Goal: Register for event/course

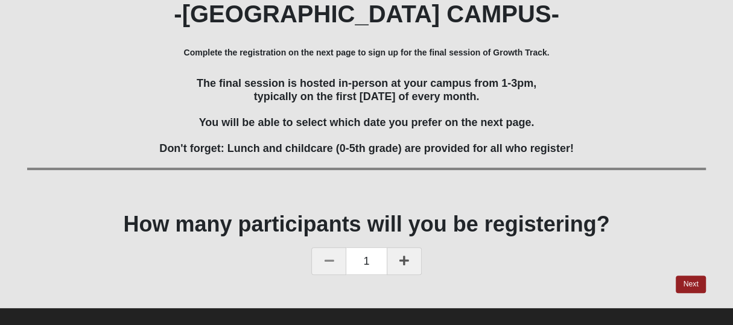
scroll to position [230, 0]
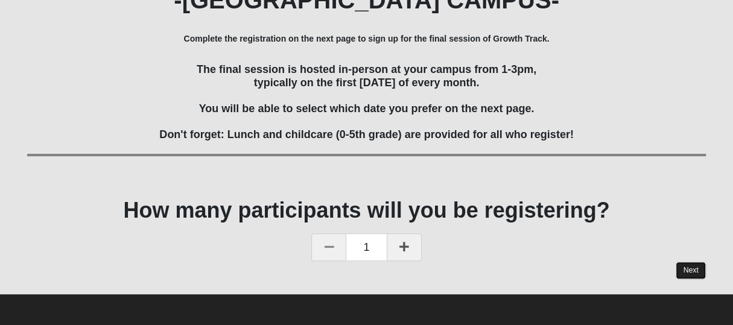
click at [694, 272] on link "Next" at bounding box center [690, 270] width 30 height 17
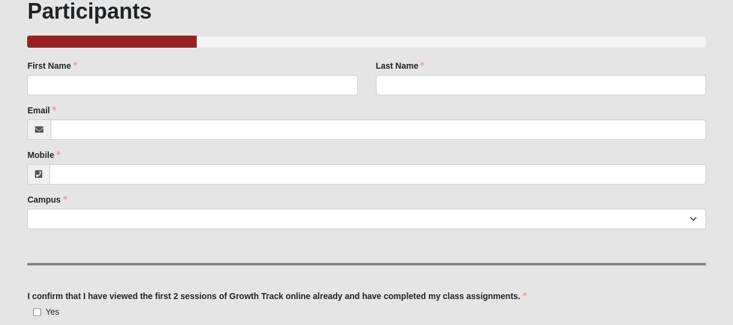
scroll to position [140, 0]
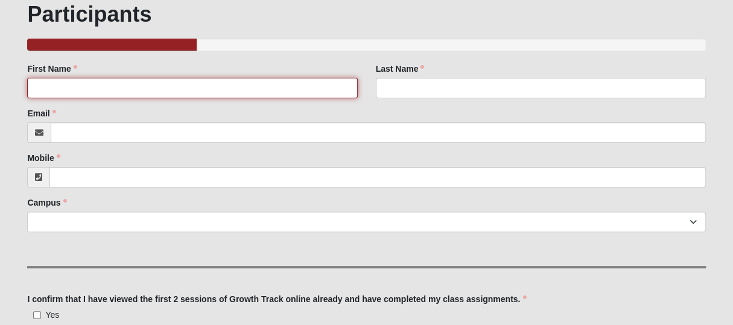
click at [338, 87] on input "First Name" at bounding box center [192, 88] width 330 height 20
type input "C"
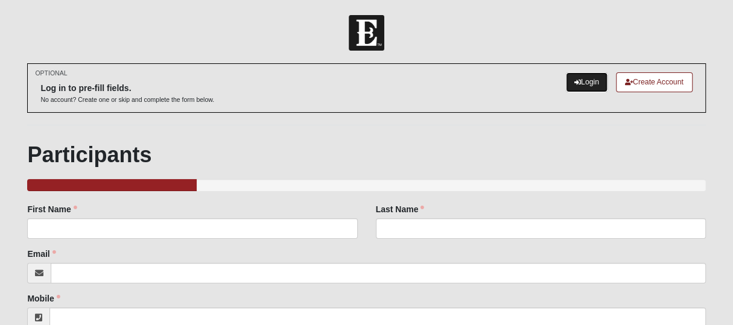
click at [598, 89] on link "Login" at bounding box center [587, 82] width 42 height 20
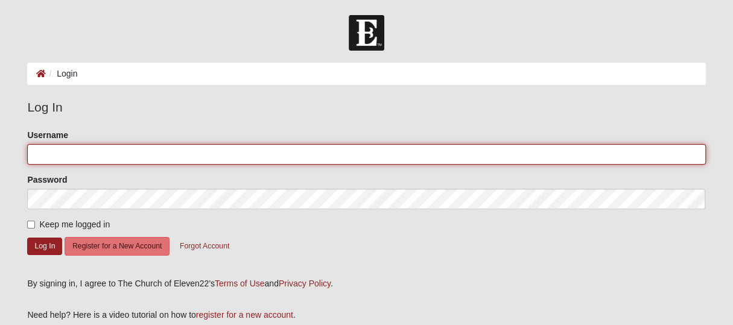
click at [450, 155] on input "Username" at bounding box center [366, 154] width 678 height 20
type input "CCRPARKS78"
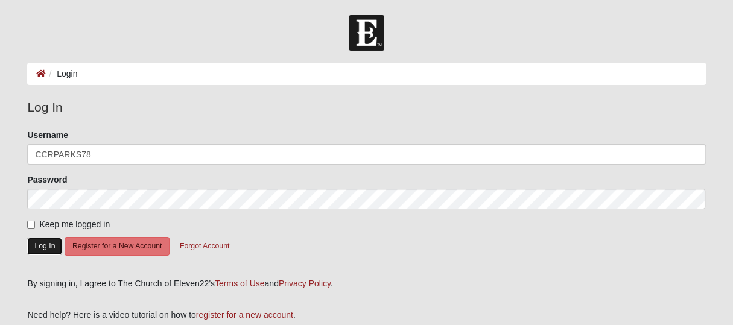
click at [46, 244] on button "Log In" at bounding box center [44, 246] width 35 height 17
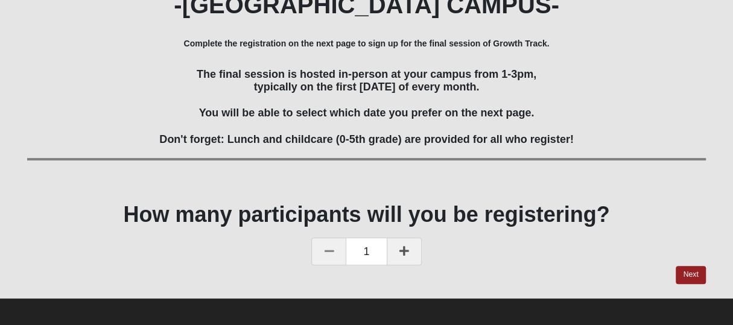
scroll to position [156, 0]
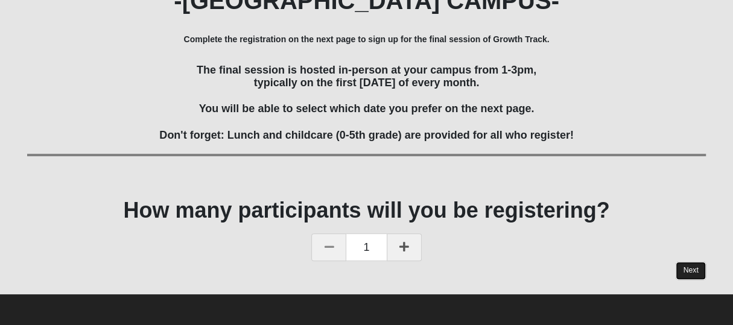
click at [699, 272] on link "Next" at bounding box center [690, 270] width 30 height 17
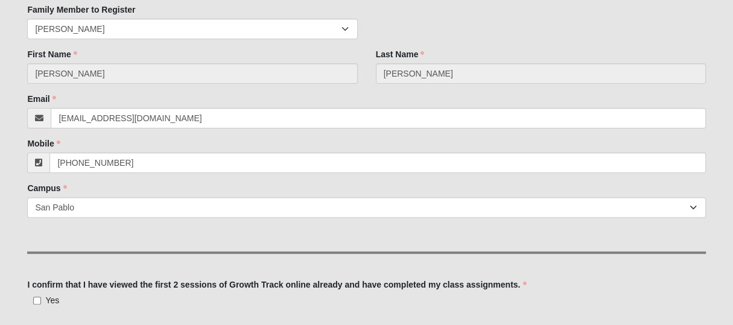
scroll to position [140, 0]
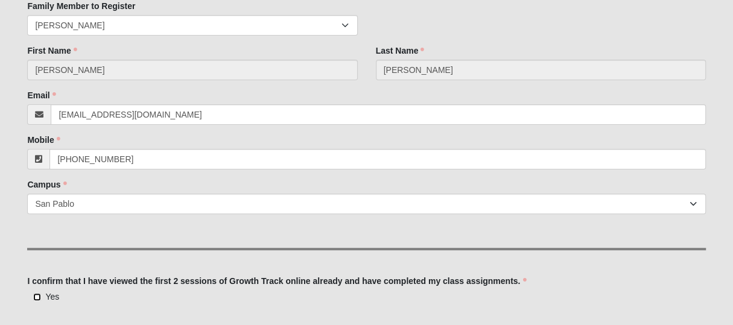
click at [36, 295] on input "Yes" at bounding box center [37, 297] width 8 height 8
checkbox input "true"
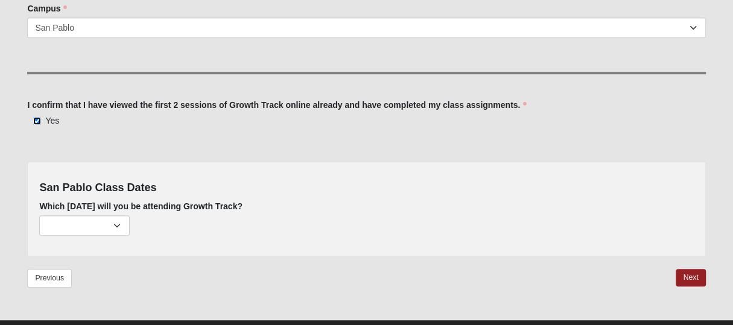
scroll to position [341, 0]
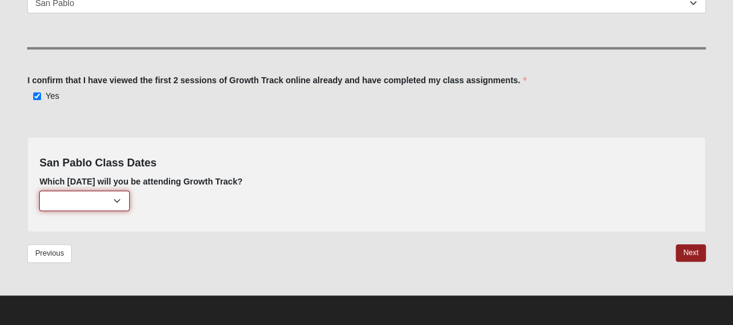
click at [124, 203] on select "[DATE] (215 remaining) [DATE] (222 remaining)" at bounding box center [84, 201] width 90 height 20
select select "807"
click at [39, 191] on select "[DATE] (215 remaining) [DATE] (222 remaining)" at bounding box center [84, 201] width 90 height 20
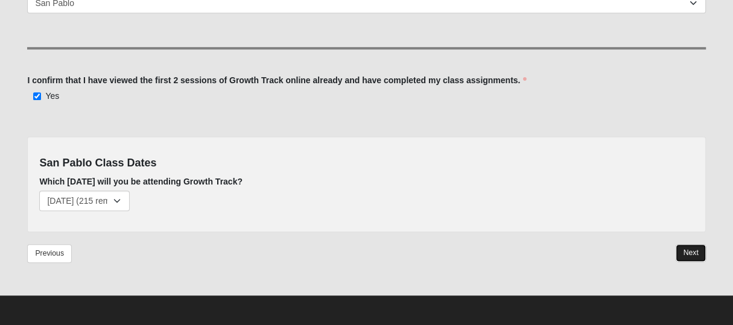
click at [685, 252] on link "Next" at bounding box center [690, 252] width 30 height 17
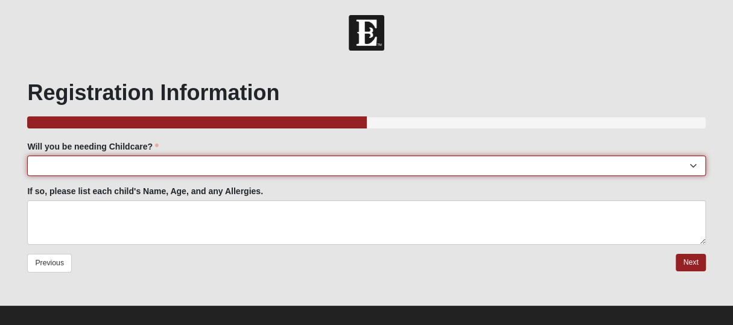
click at [506, 165] on select "Yes No" at bounding box center [366, 166] width 678 height 20
select select "No"
click at [27, 156] on select "Yes No" at bounding box center [366, 166] width 678 height 20
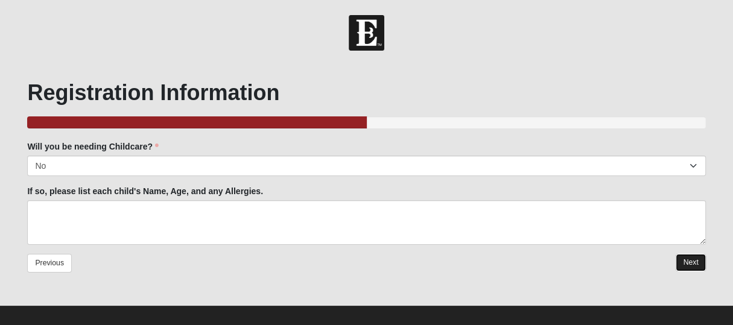
click at [693, 263] on link "Next" at bounding box center [690, 262] width 30 height 17
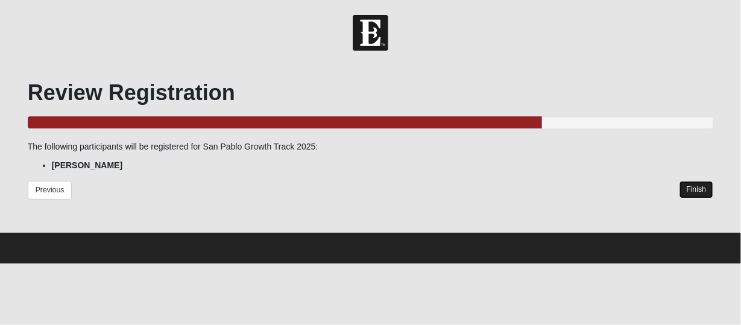
click at [699, 189] on link "Finish" at bounding box center [696, 189] width 34 height 17
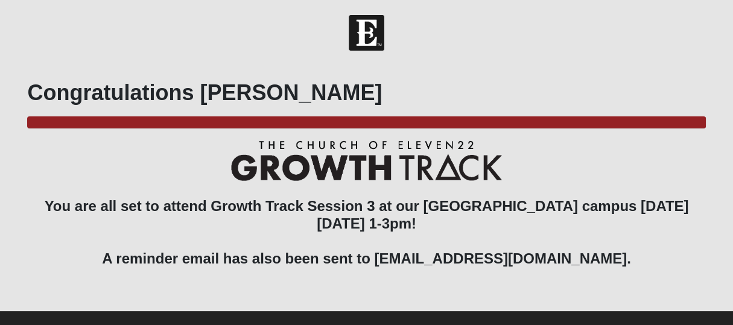
scroll to position [17, 0]
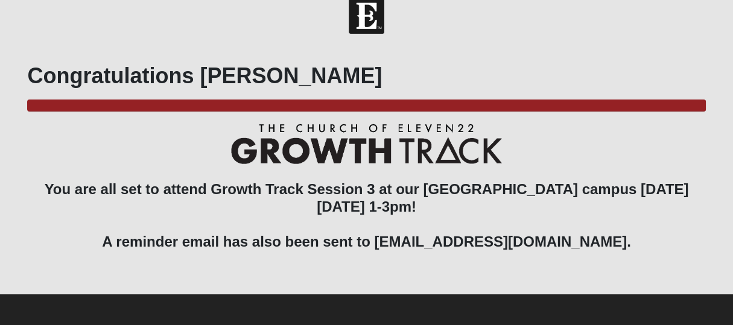
drag, startPoint x: 185, startPoint y: 188, endPoint x: 701, endPoint y: 202, distance: 515.7
click at [701, 202] on h3 "You are all set to attend Growth Track Session 3 at our [GEOGRAPHIC_DATA] campu…" at bounding box center [366, 196] width 678 height 144
copy h3 "Growth Track Session 3 at our [GEOGRAPHIC_DATA] campus [DATE][DATE] 1-3pm!"
